Goal: Transaction & Acquisition: Purchase product/service

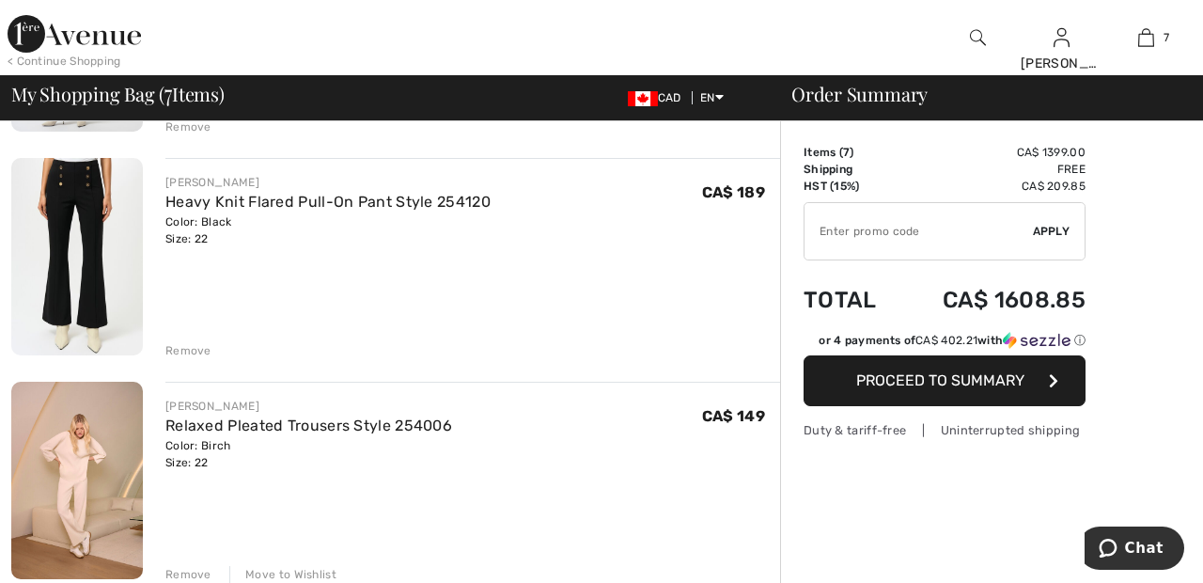
scroll to position [1238, 0]
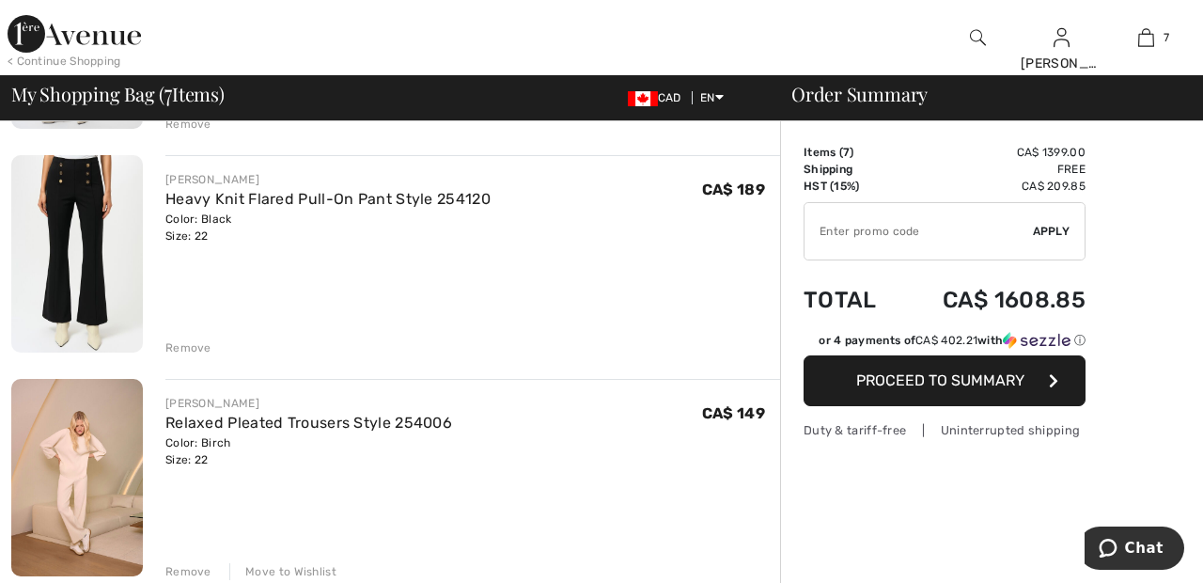
click at [315, 572] on div "Move to Wishlist" at bounding box center [282, 571] width 107 height 17
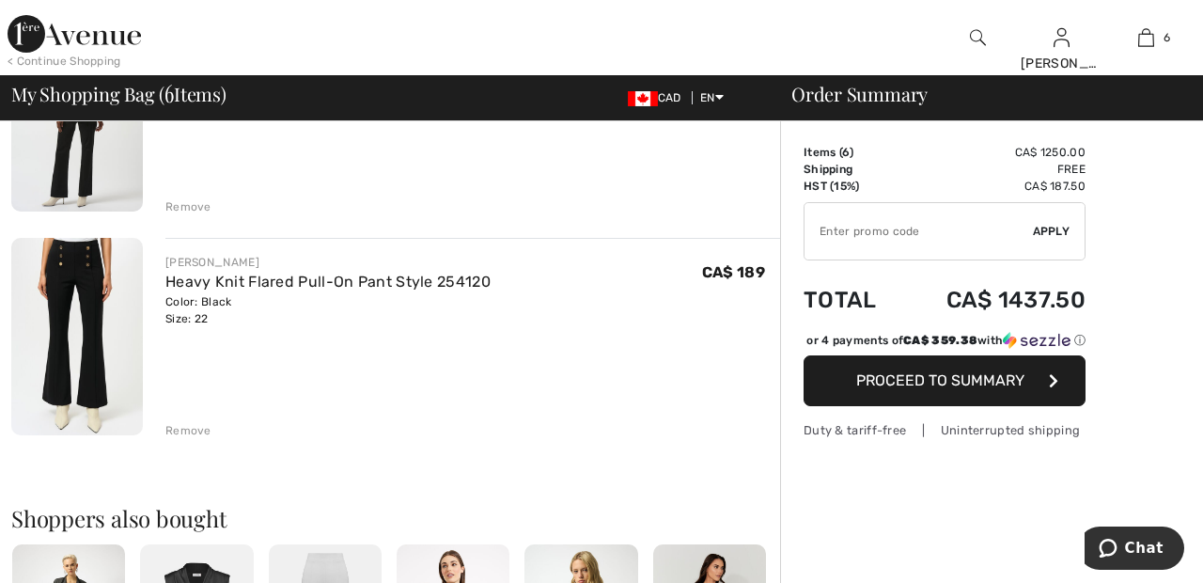
scroll to position [1155, 0]
click at [374, 275] on link "Heavy Knit Flared Pull-On Pant Style 254120" at bounding box center [327, 283] width 325 height 18
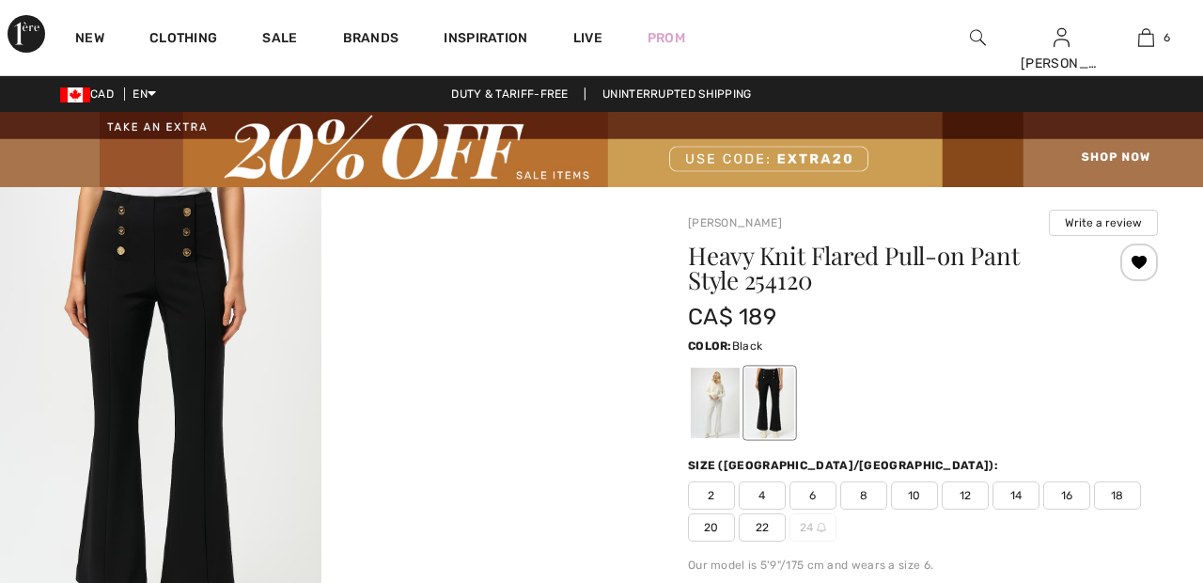
click at [712, 384] on div at bounding box center [715, 403] width 49 height 71
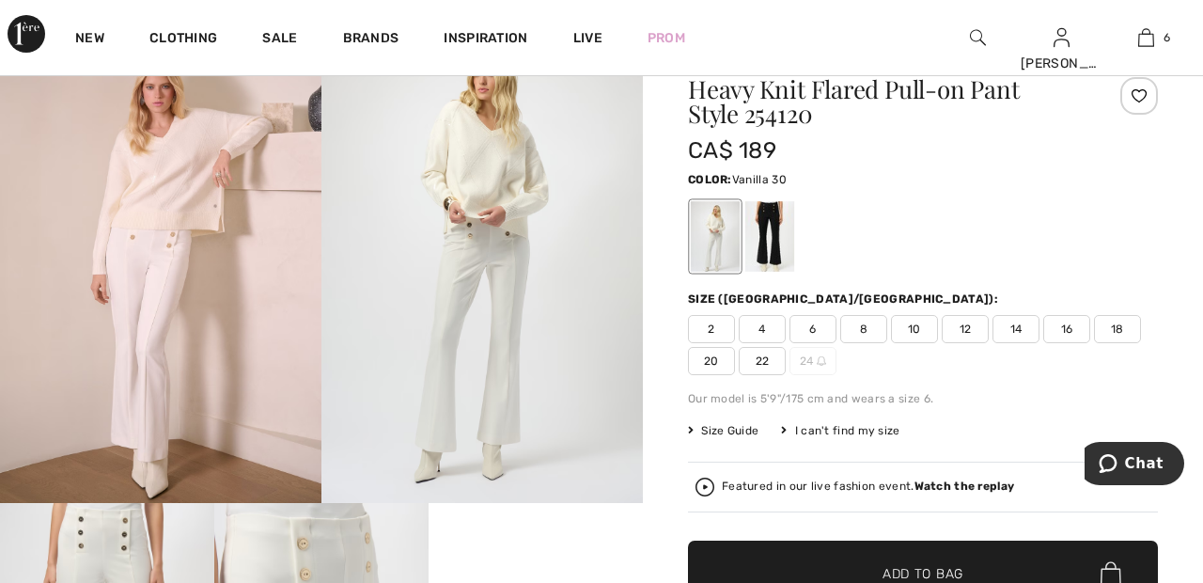
scroll to position [172, 0]
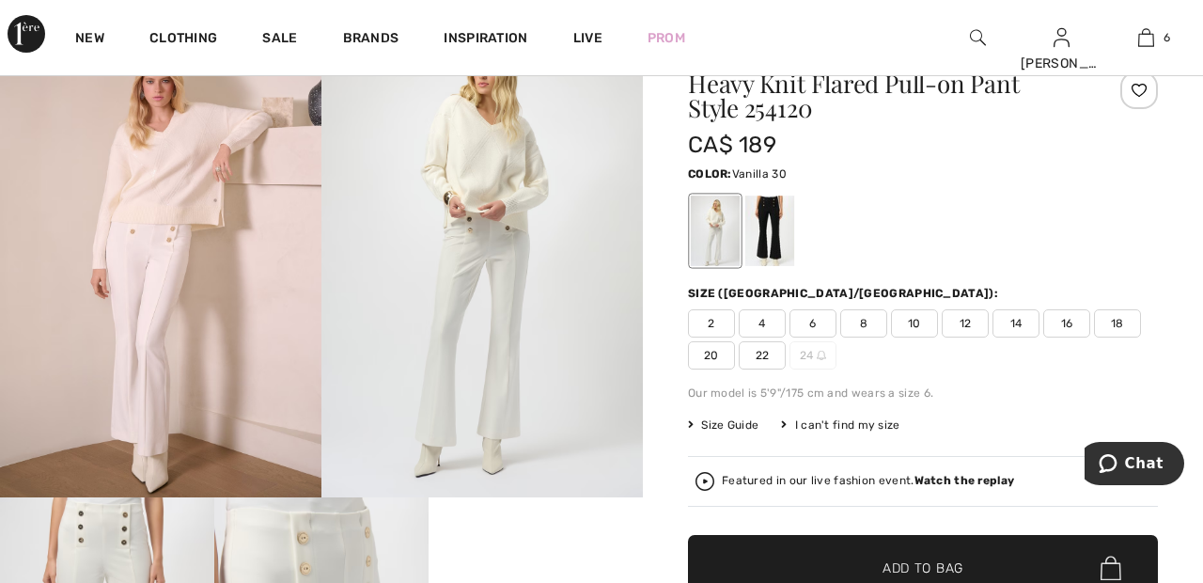
click at [773, 353] on span "22" at bounding box center [762, 355] width 47 height 28
click at [857, 569] on span "✔ Added to Bag" at bounding box center [895, 568] width 115 height 20
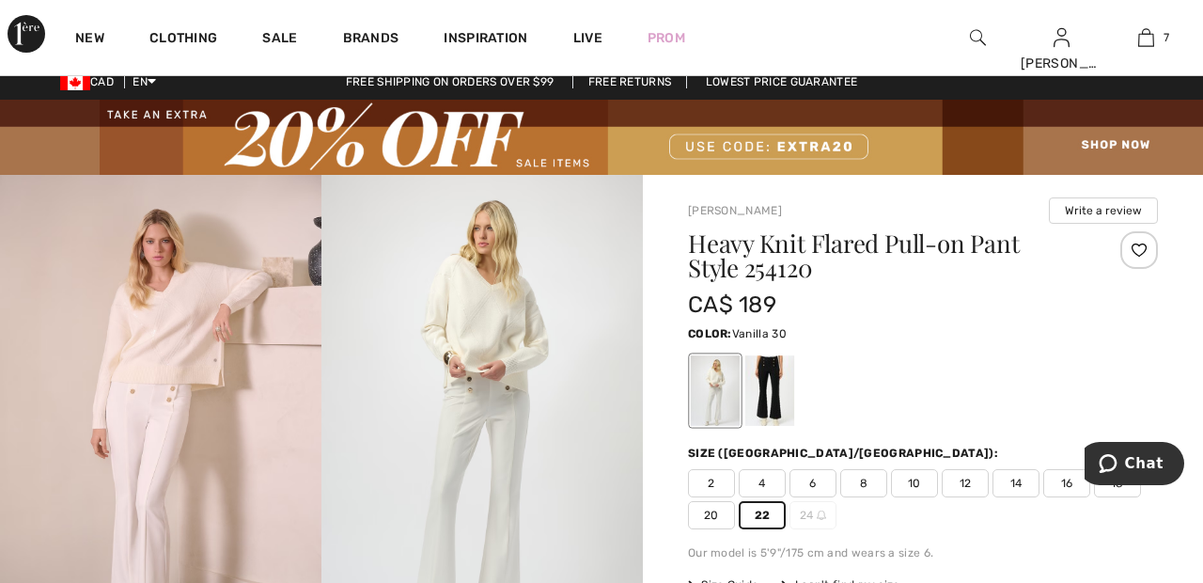
scroll to position [13, 0]
click at [1147, 45] on img at bounding box center [1147, 37] width 16 height 23
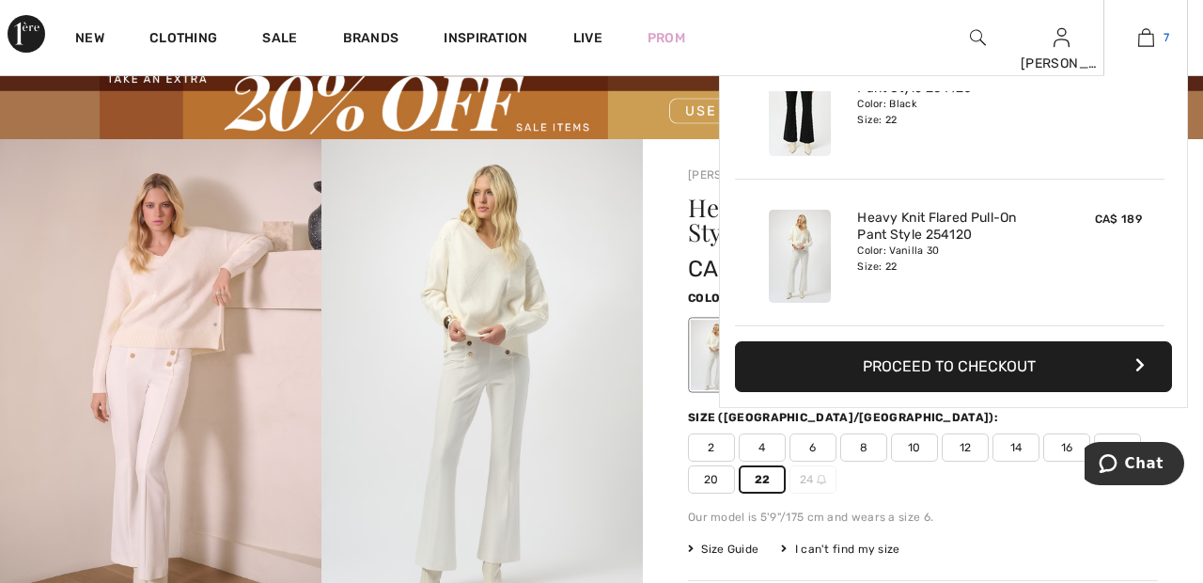
scroll to position [103, 0]
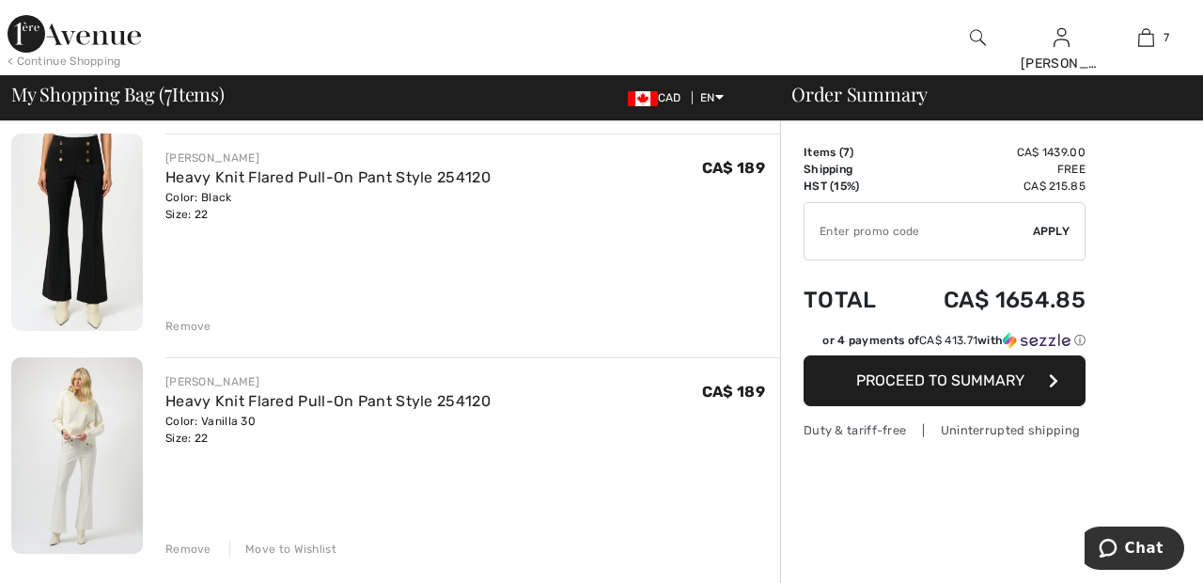
scroll to position [1260, 0]
click at [303, 553] on div "Move to Wishlist" at bounding box center [282, 549] width 107 height 17
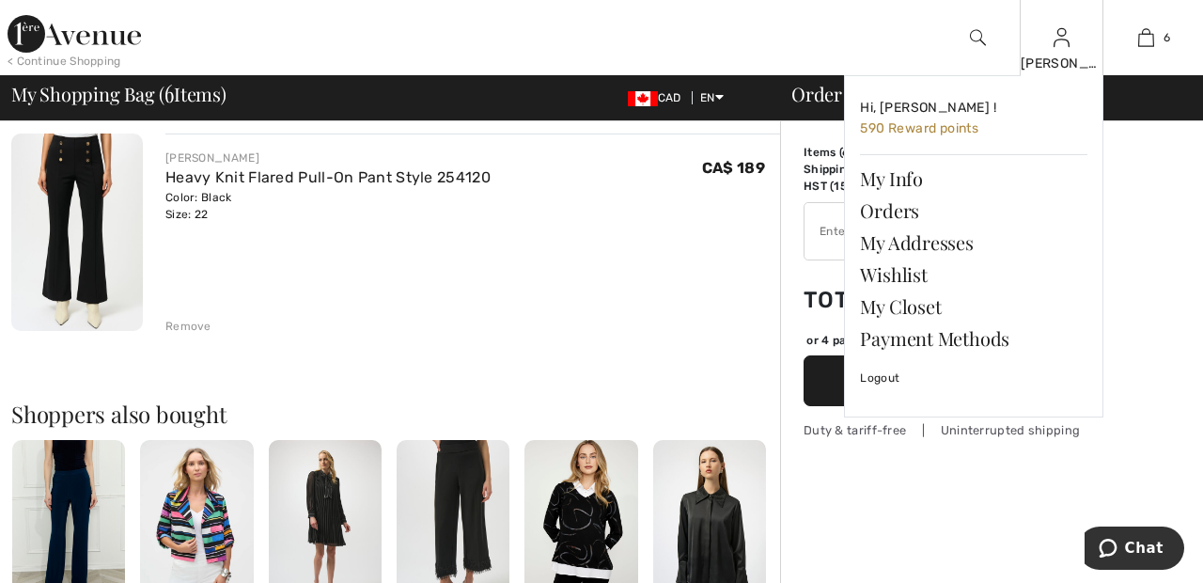
click at [1062, 49] on img at bounding box center [1062, 37] width 16 height 23
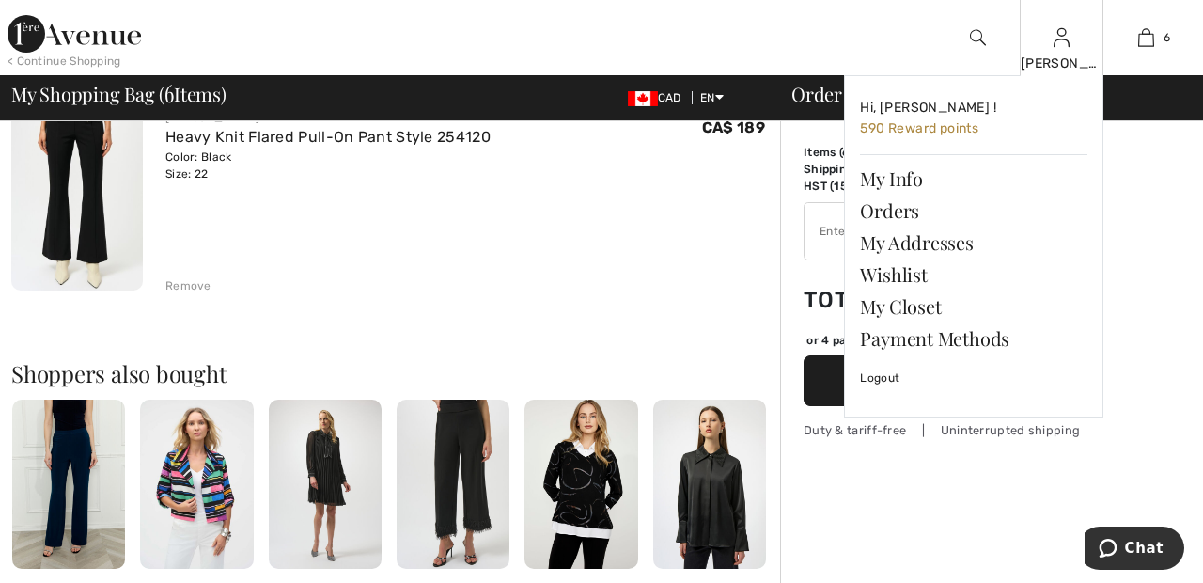
scroll to position [1340, 0]
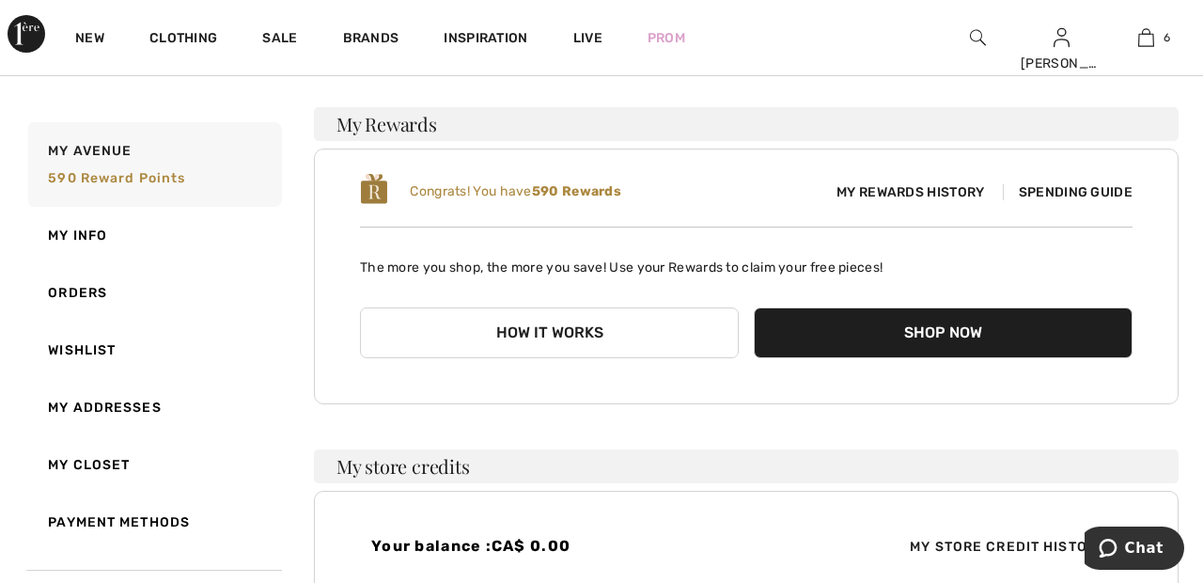
scroll to position [141, 0]
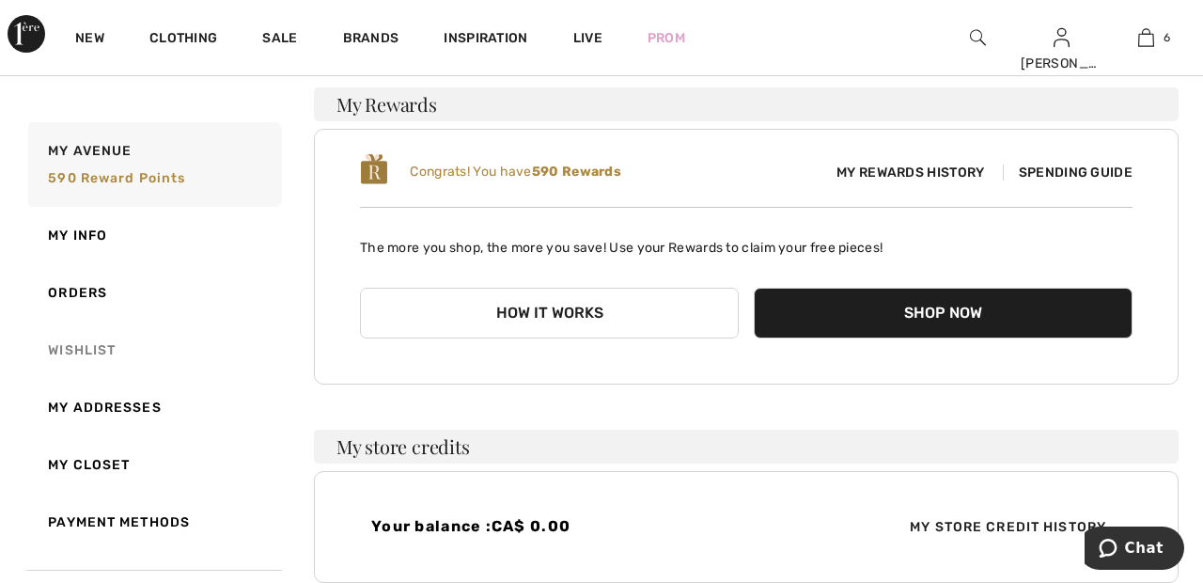
click at [111, 349] on link "Wishlist" at bounding box center [153, 350] width 258 height 57
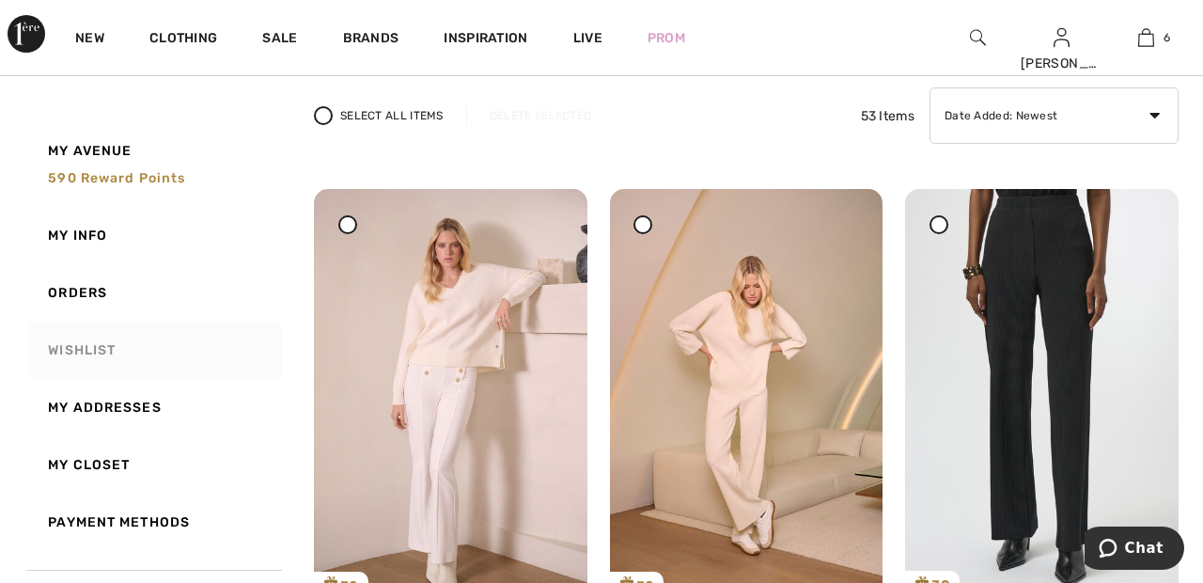
scroll to position [144, 0]
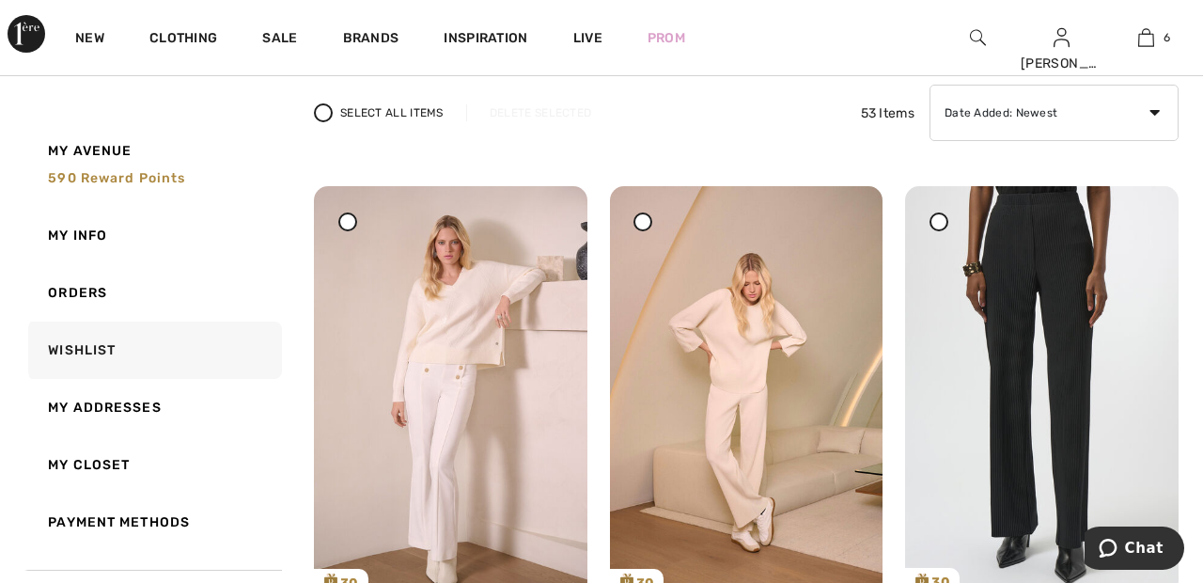
click at [943, 220] on icon at bounding box center [940, 221] width 8 height 8
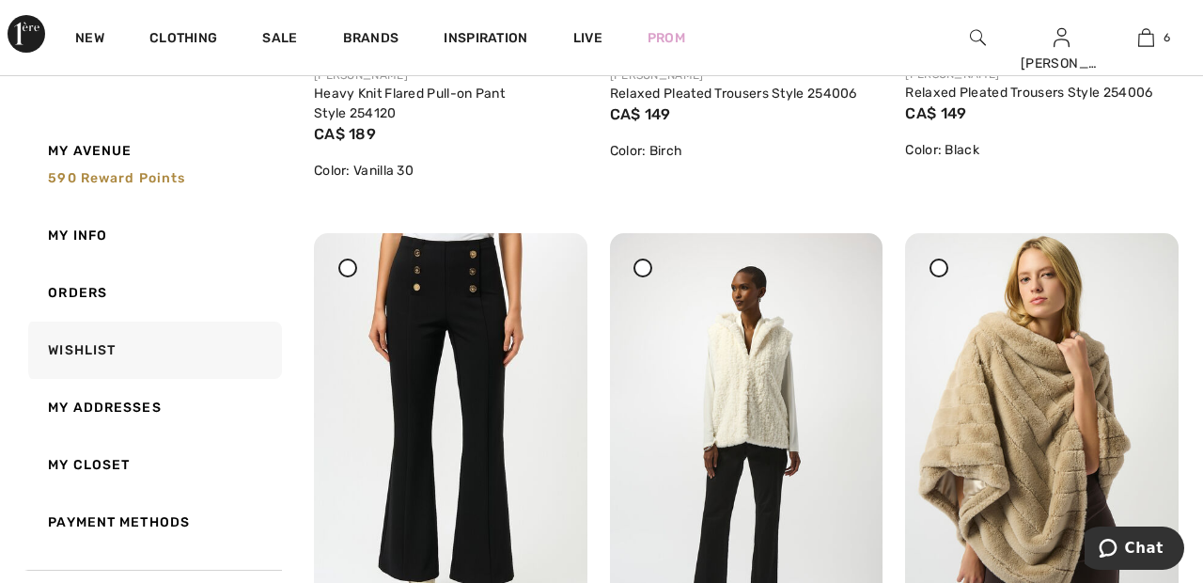
scroll to position [689, 0]
click at [355, 273] on span at bounding box center [348, 268] width 24 height 24
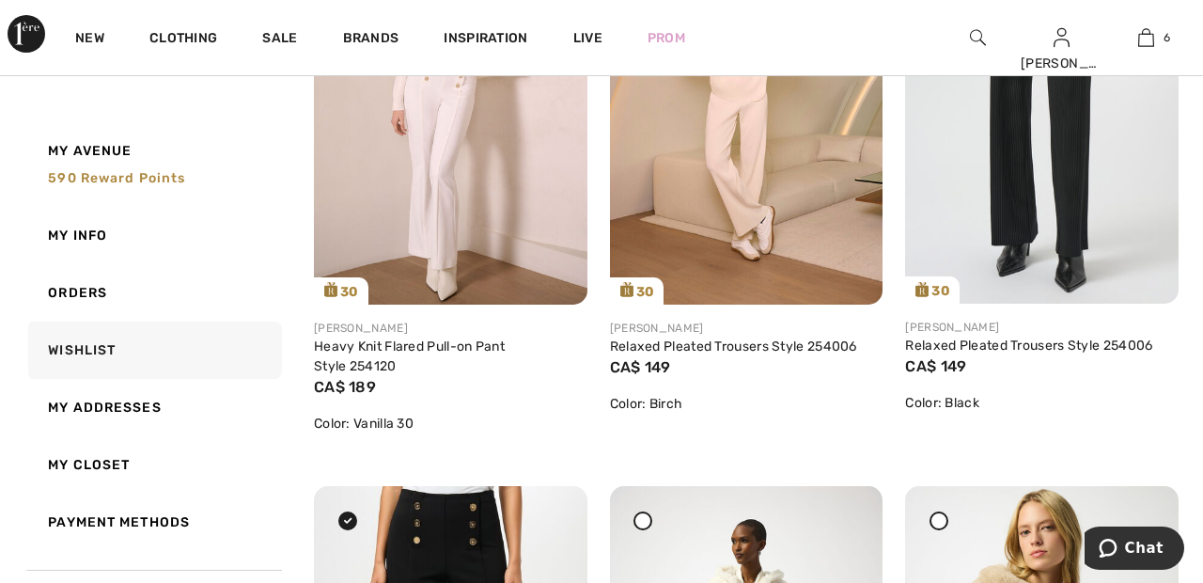
scroll to position [0, 0]
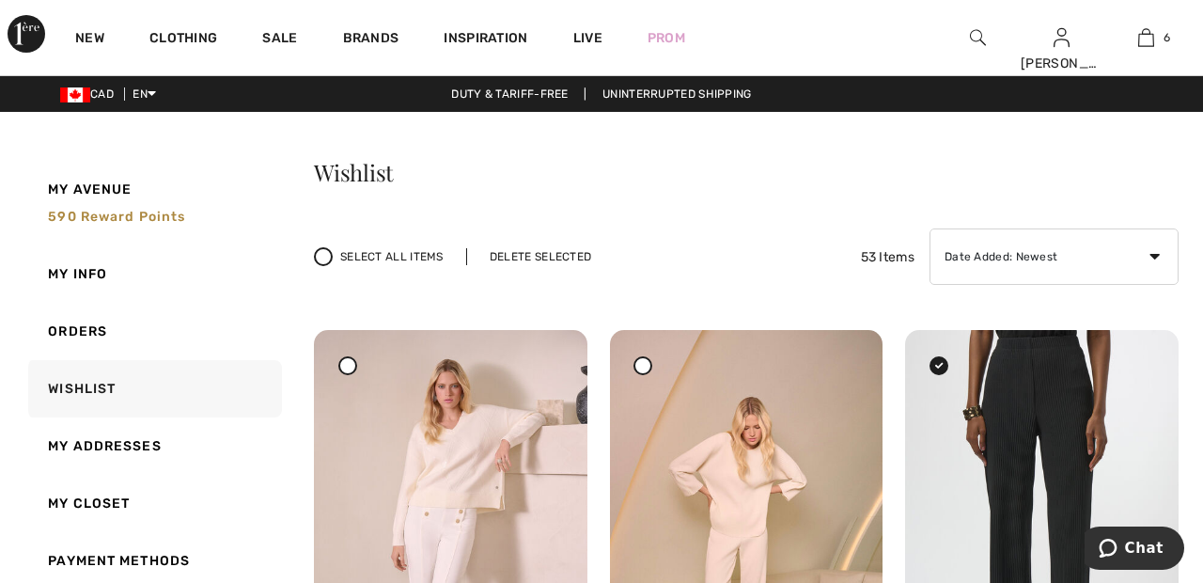
click at [555, 255] on div "Delete Selected" at bounding box center [540, 256] width 149 height 17
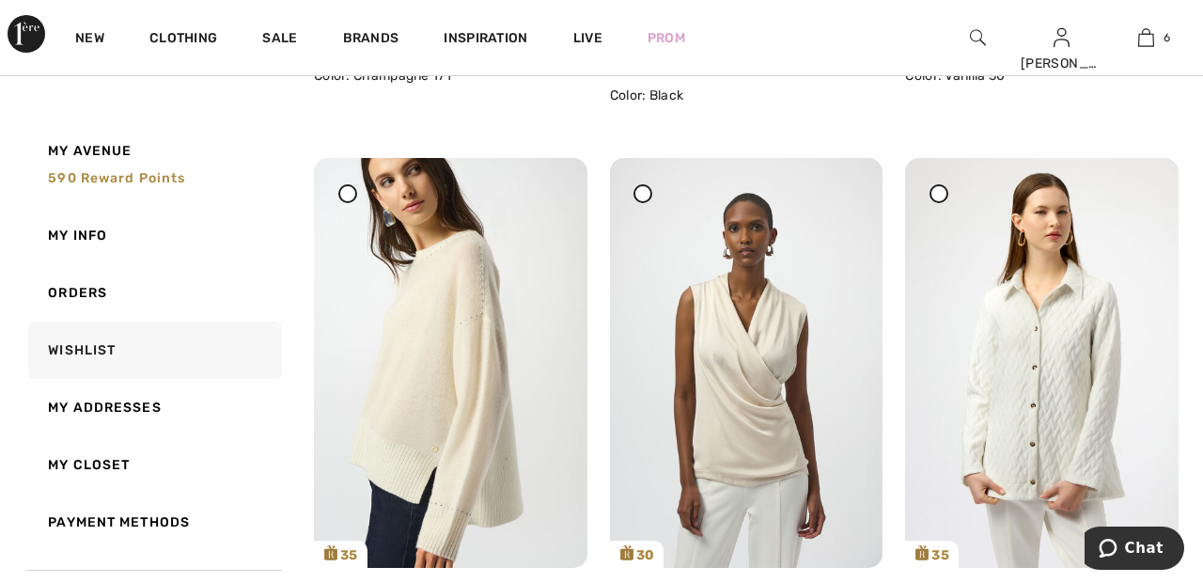
scroll to position [1357, 0]
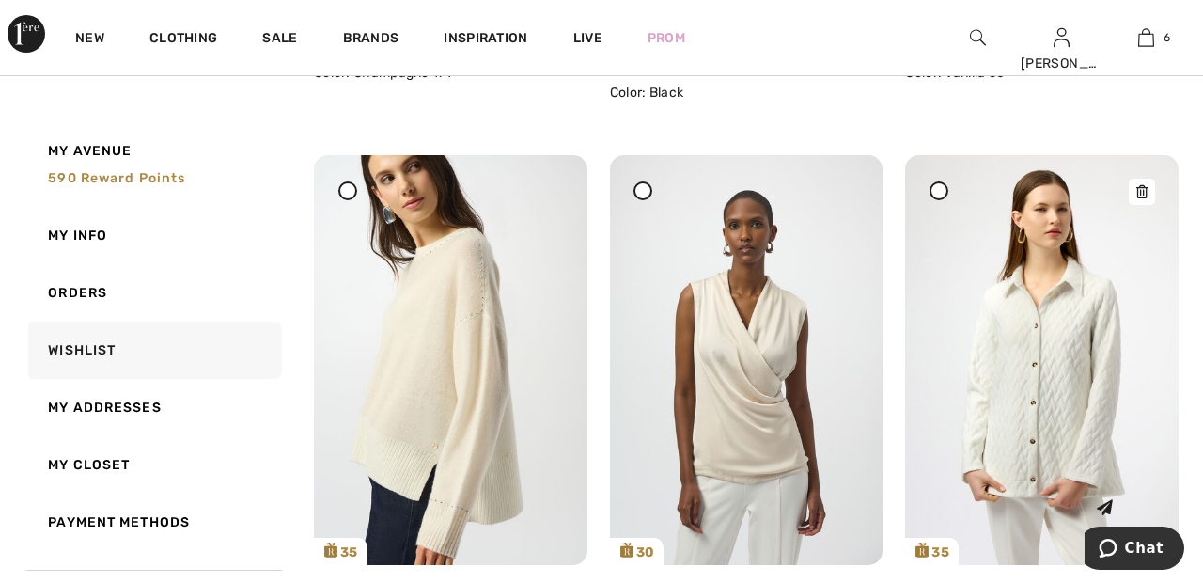
click at [1066, 362] on img at bounding box center [1042, 359] width 274 height 409
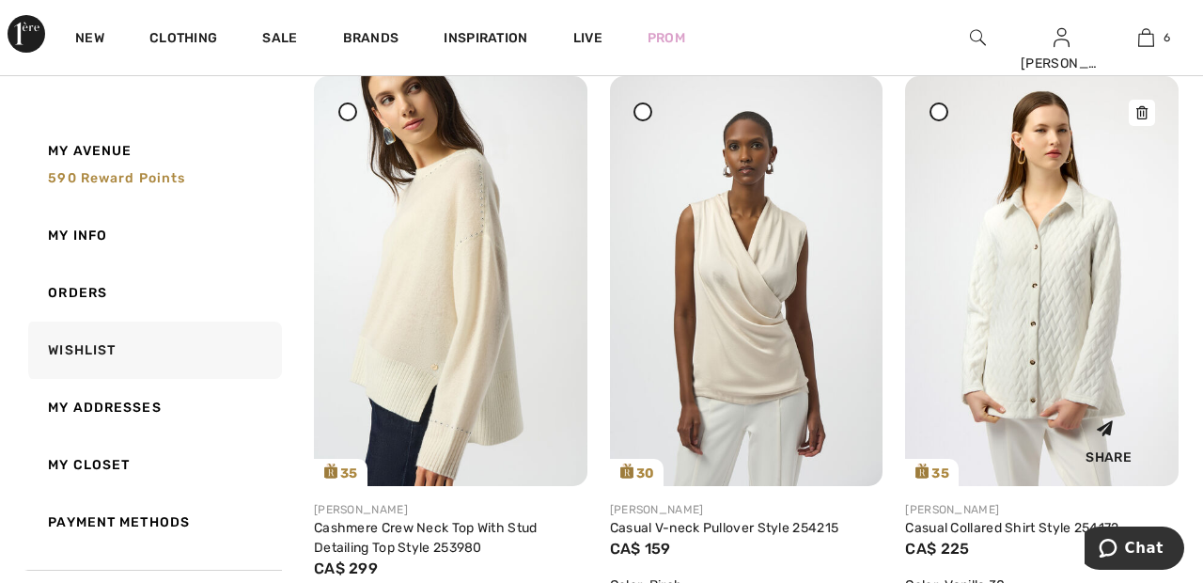
scroll to position [1447, 0]
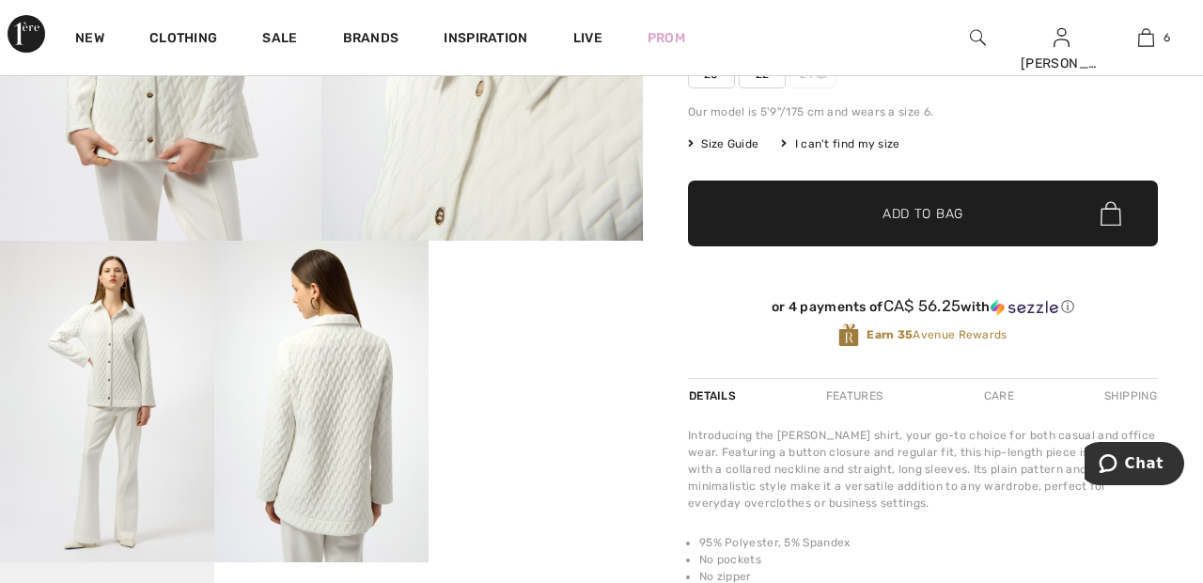
scroll to position [429, 0]
click at [554, 348] on video "Your browser does not support the video tag." at bounding box center [536, 294] width 214 height 107
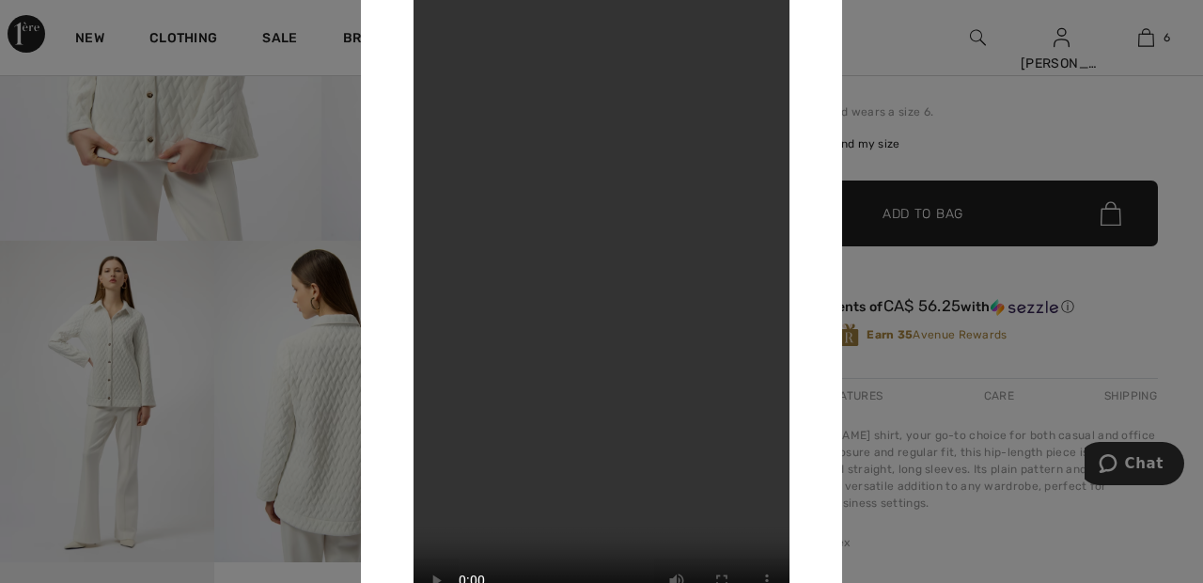
click at [922, 52] on div at bounding box center [601, 291] width 1203 height 583
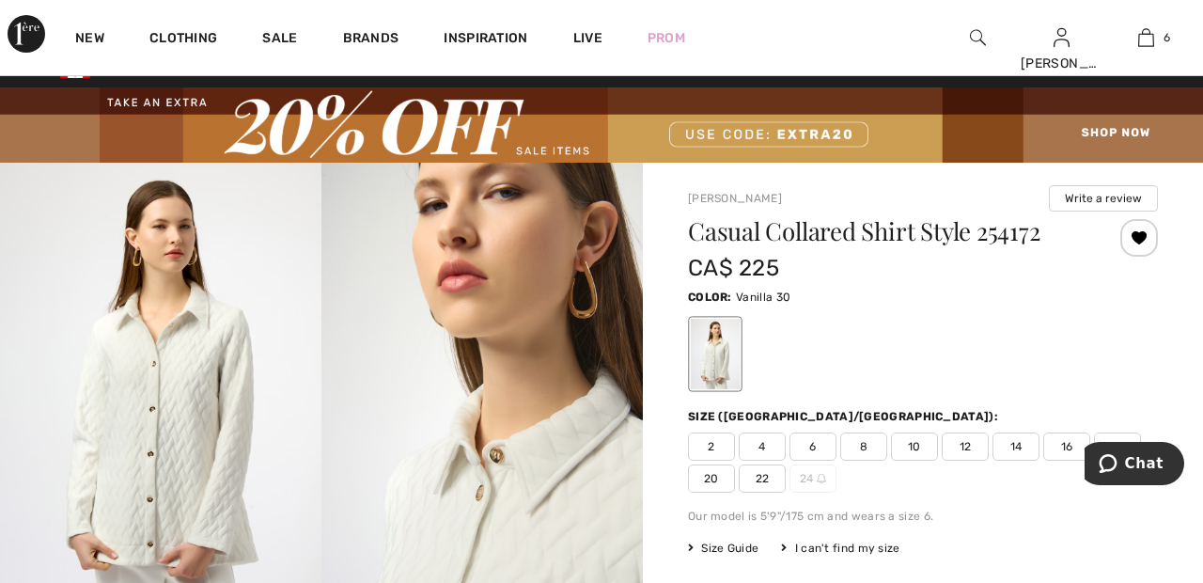
scroll to position [0, 0]
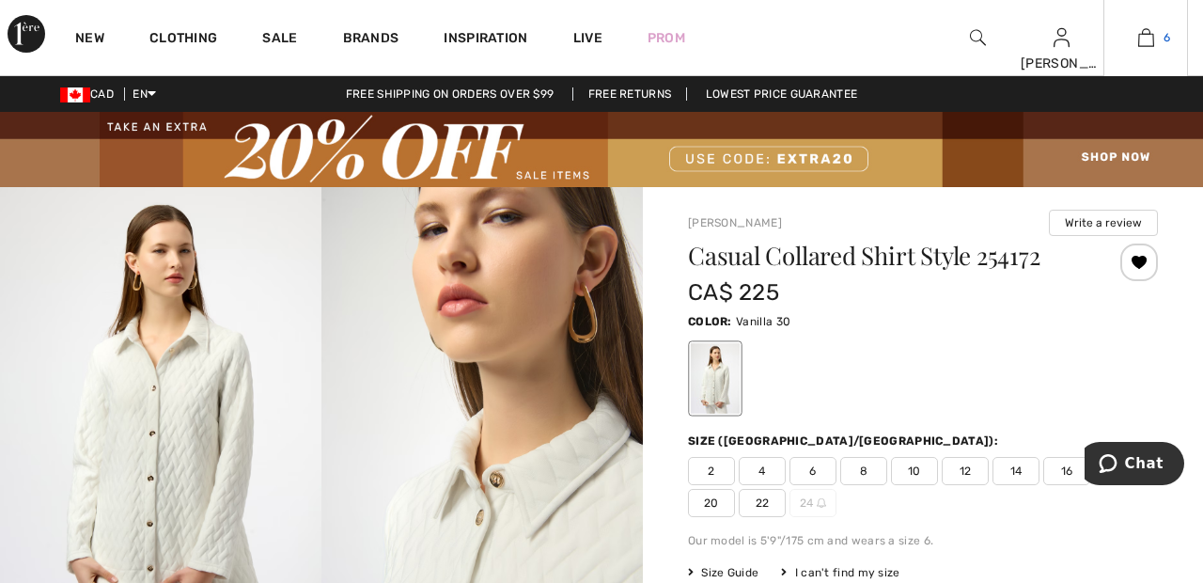
click at [1146, 39] on img at bounding box center [1147, 37] width 16 height 23
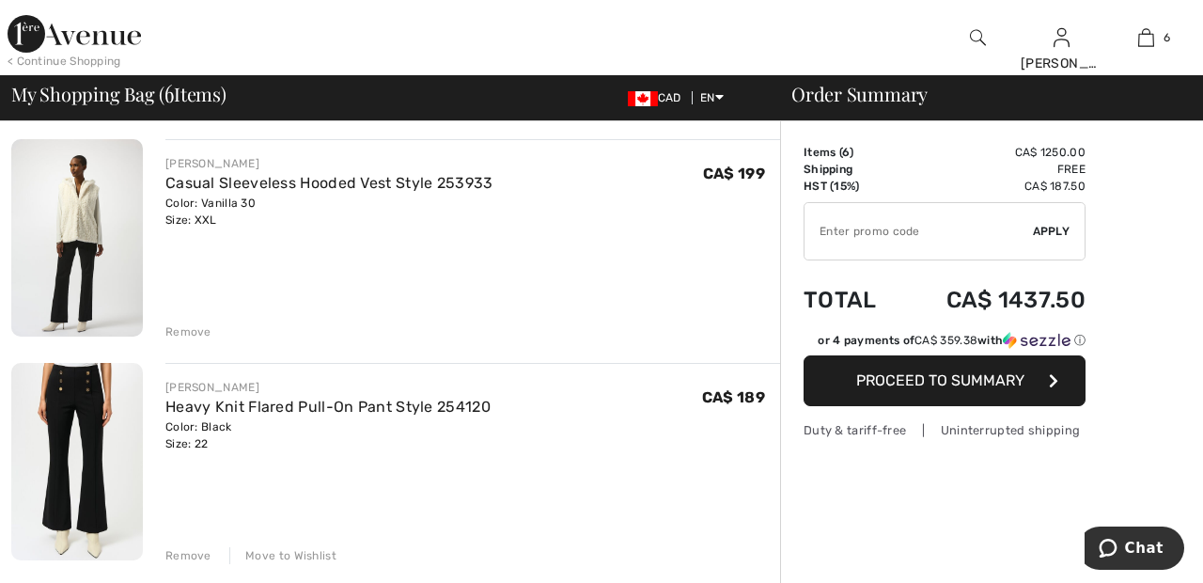
scroll to position [1031, 0]
click at [197, 558] on div "Remove" at bounding box center [188, 554] width 46 height 17
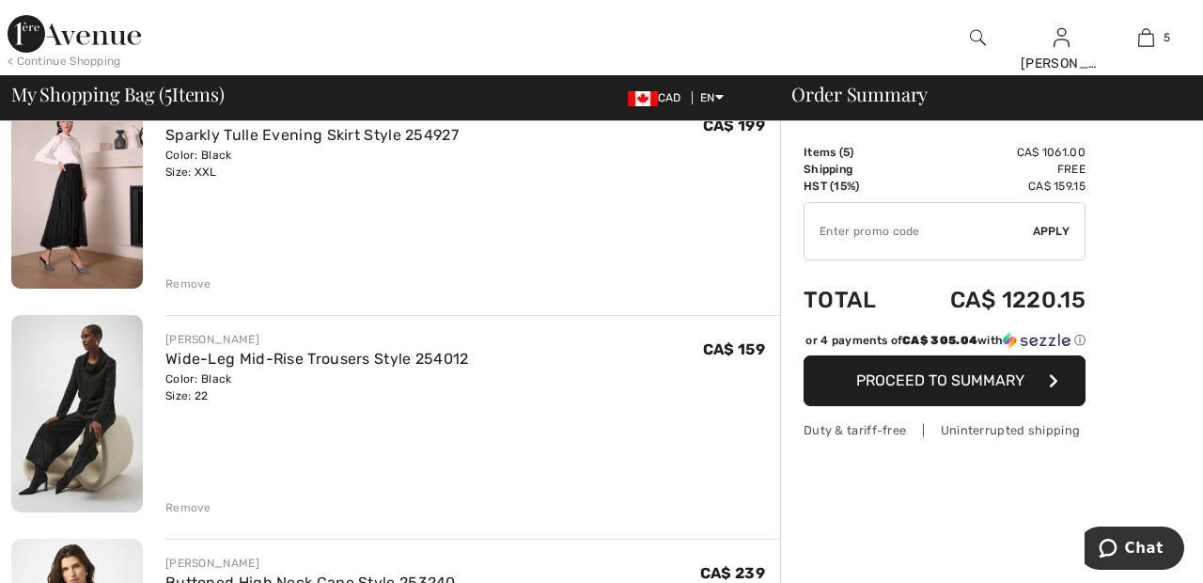
scroll to position [184, 0]
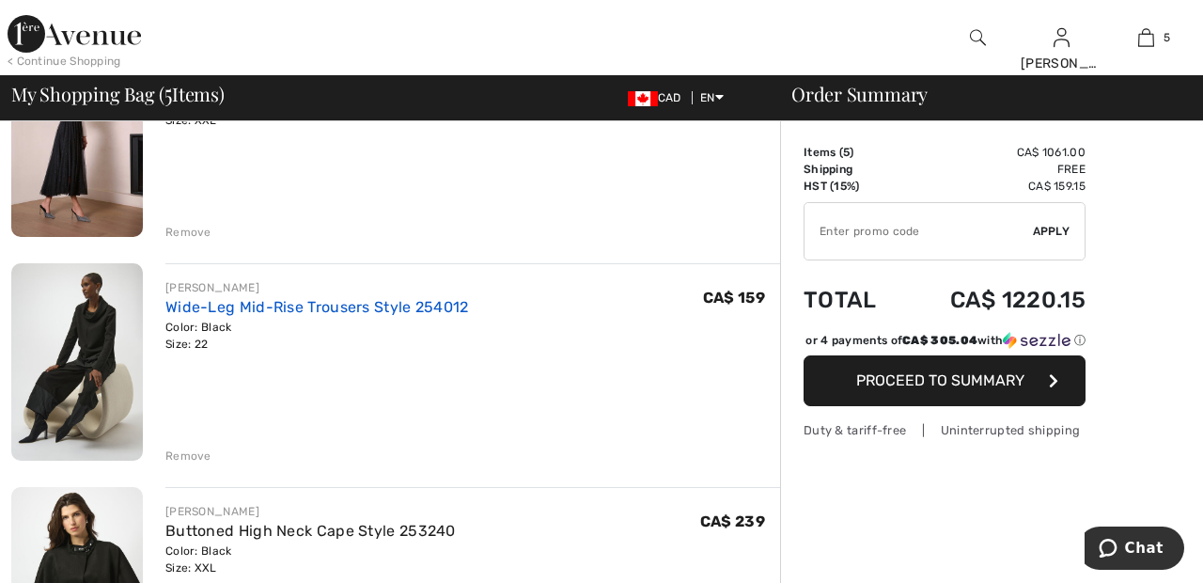
click at [414, 308] on link "Wide-Leg Mid-Rise Trousers Style 254012" at bounding box center [317, 307] width 304 height 18
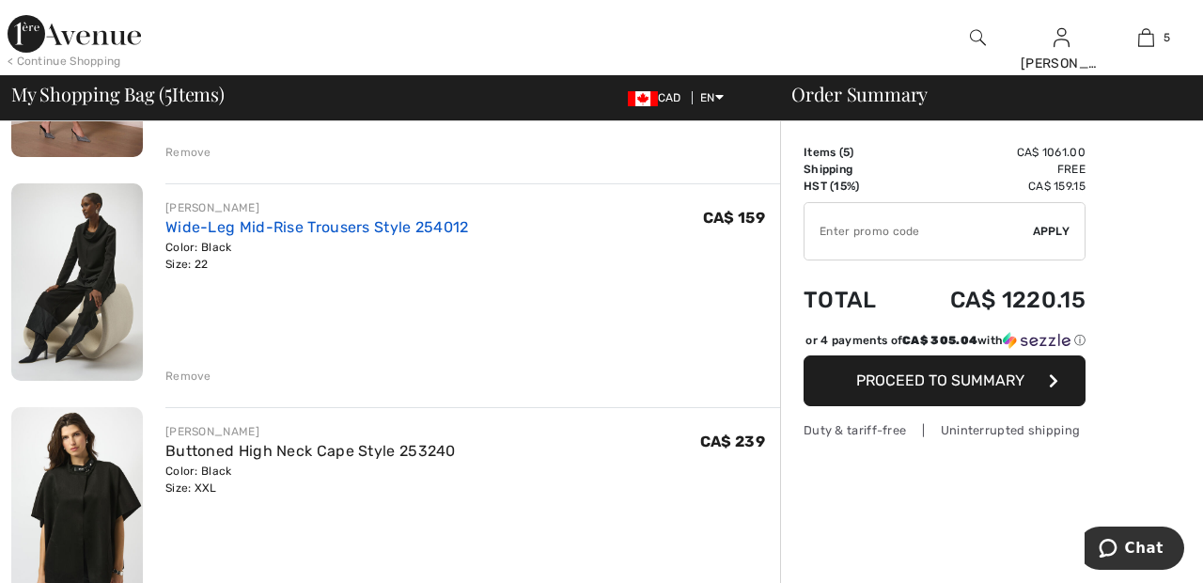
scroll to position [326, 0]
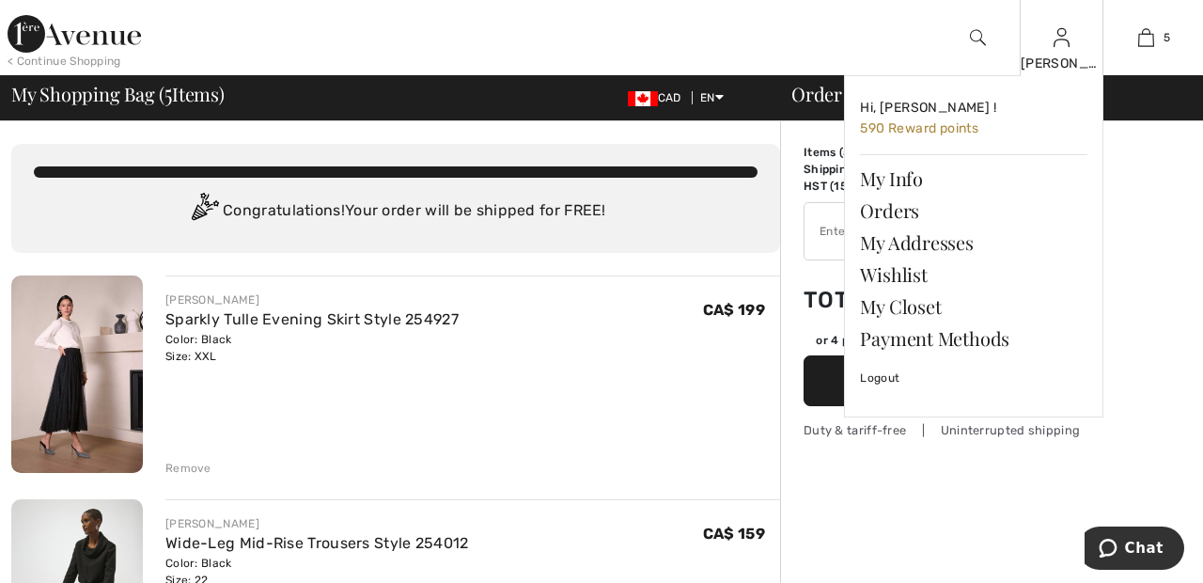
click at [1062, 46] on img at bounding box center [1062, 37] width 16 height 23
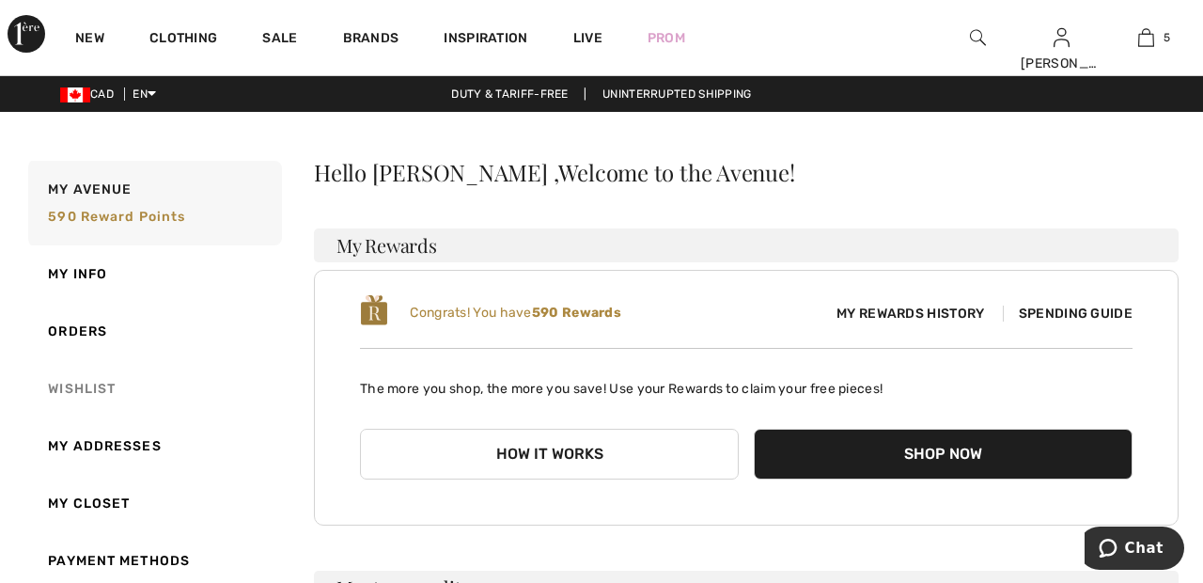
click at [103, 385] on link "Wishlist" at bounding box center [153, 388] width 258 height 57
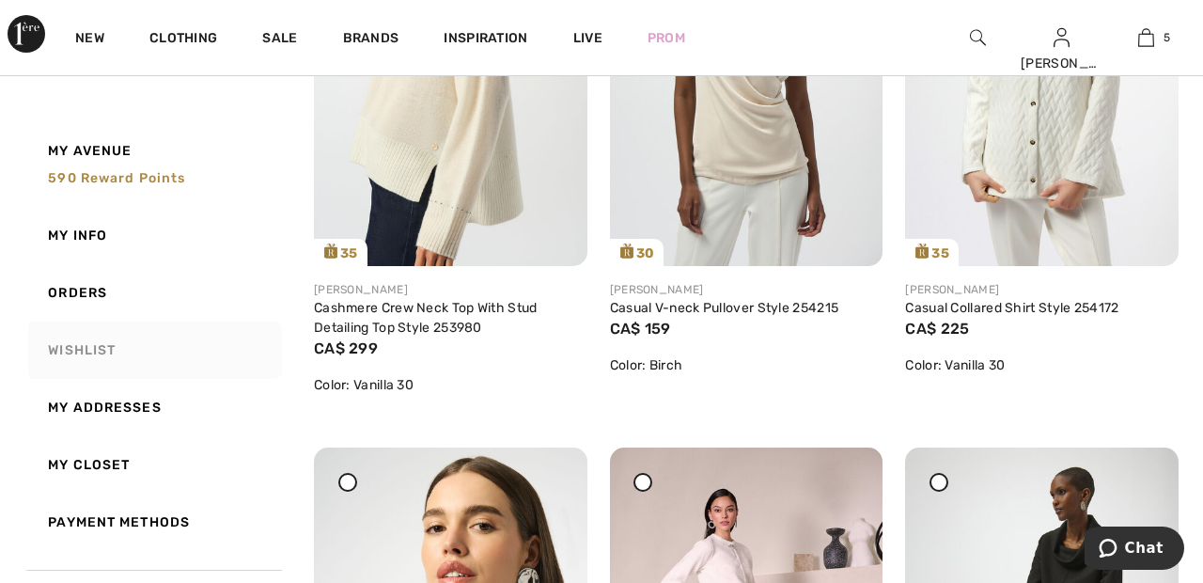
scroll to position [1654, 0]
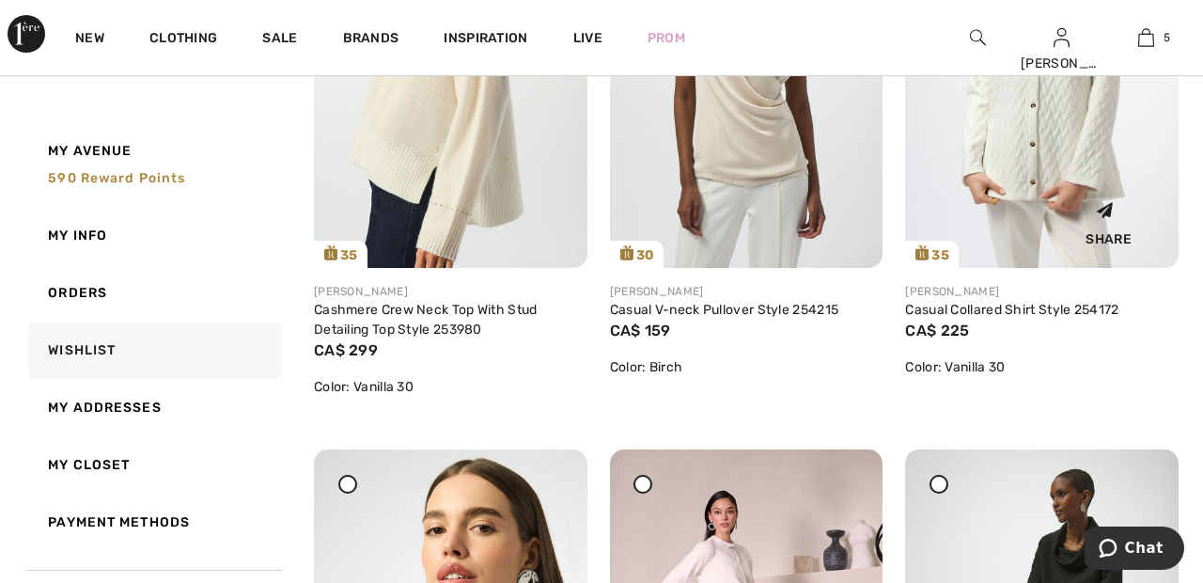
click at [1030, 142] on img at bounding box center [1042, 62] width 274 height 409
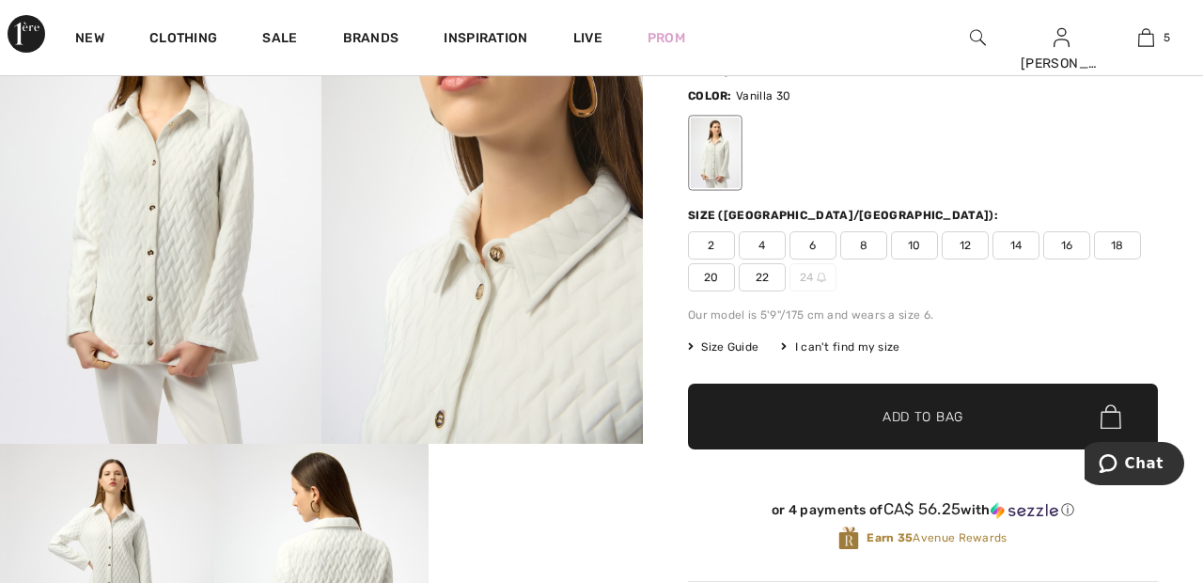
scroll to position [225, 0]
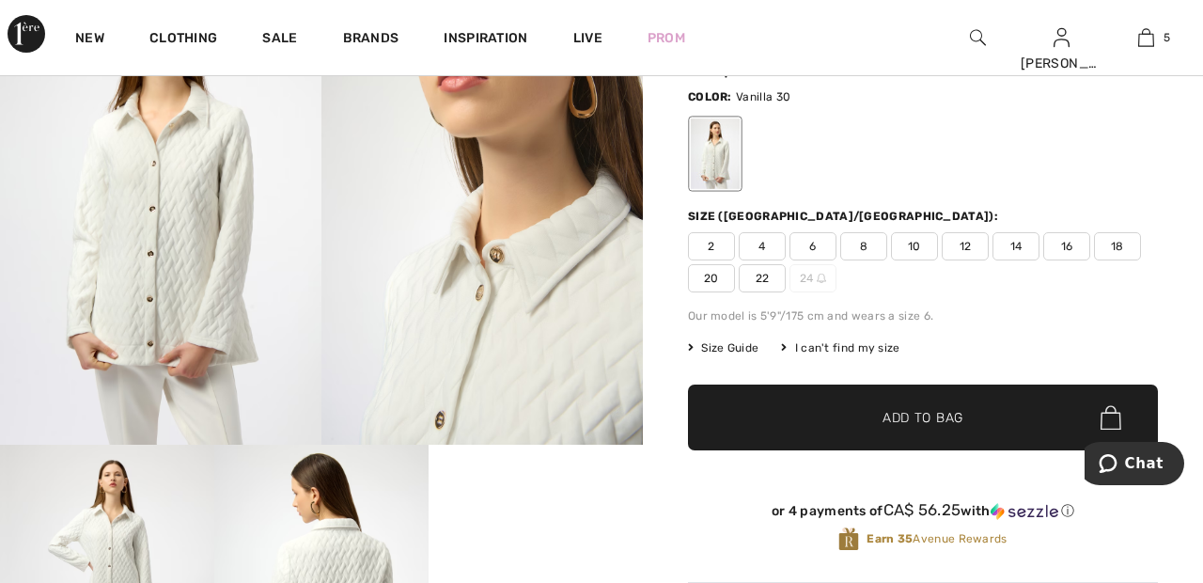
click at [765, 275] on span "22" at bounding box center [762, 278] width 47 height 28
click at [819, 402] on span "✔ Added to Bag Add to Bag" at bounding box center [923, 418] width 470 height 66
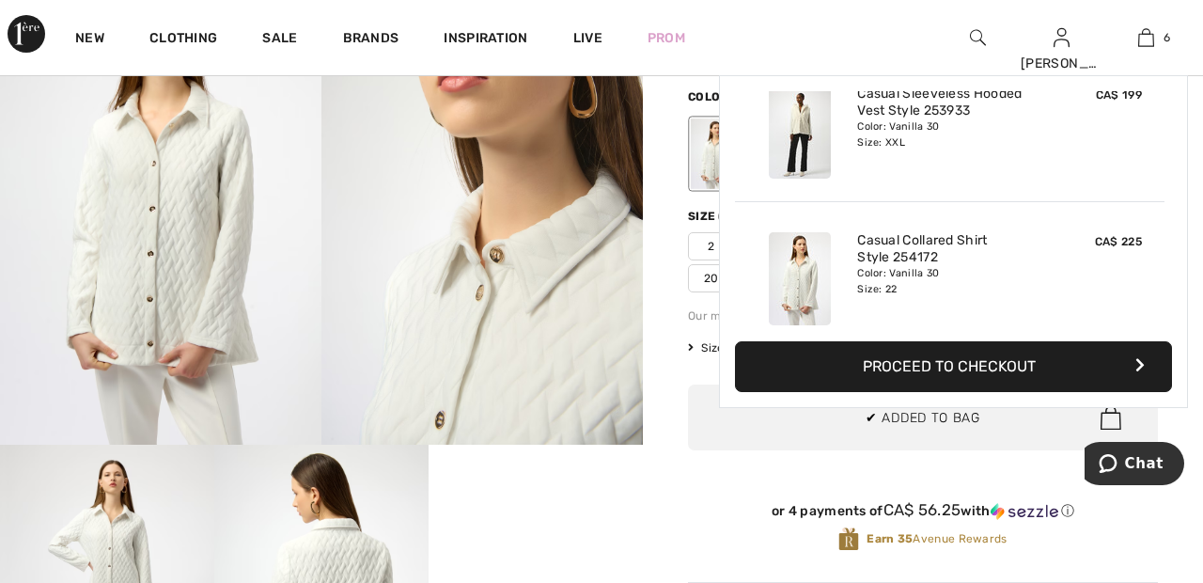
scroll to position [645, 0]
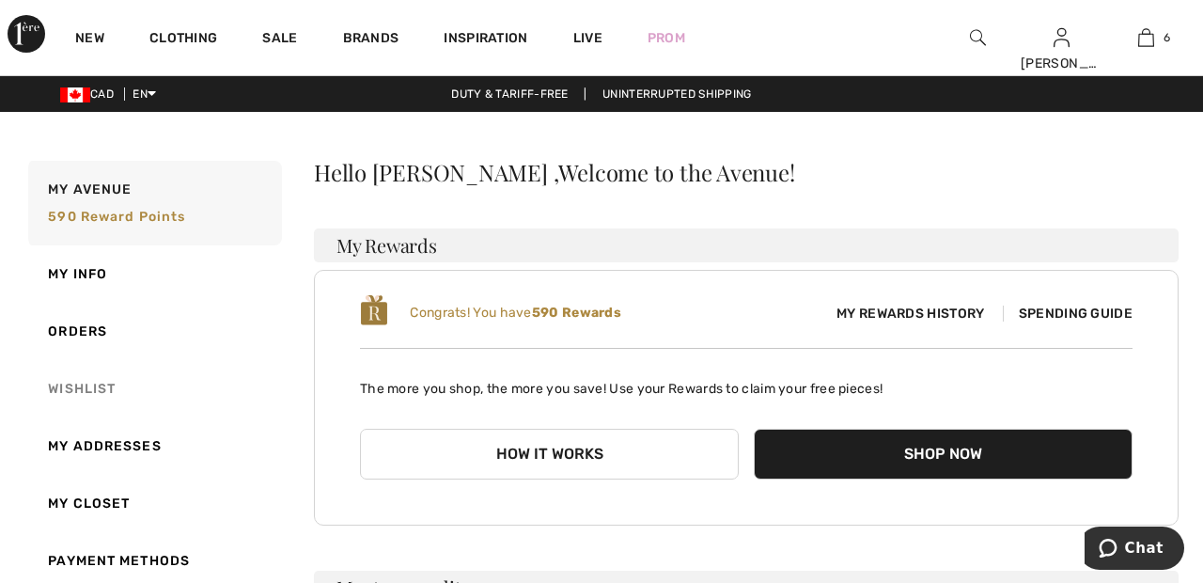
click at [99, 381] on link "Wishlist" at bounding box center [153, 388] width 258 height 57
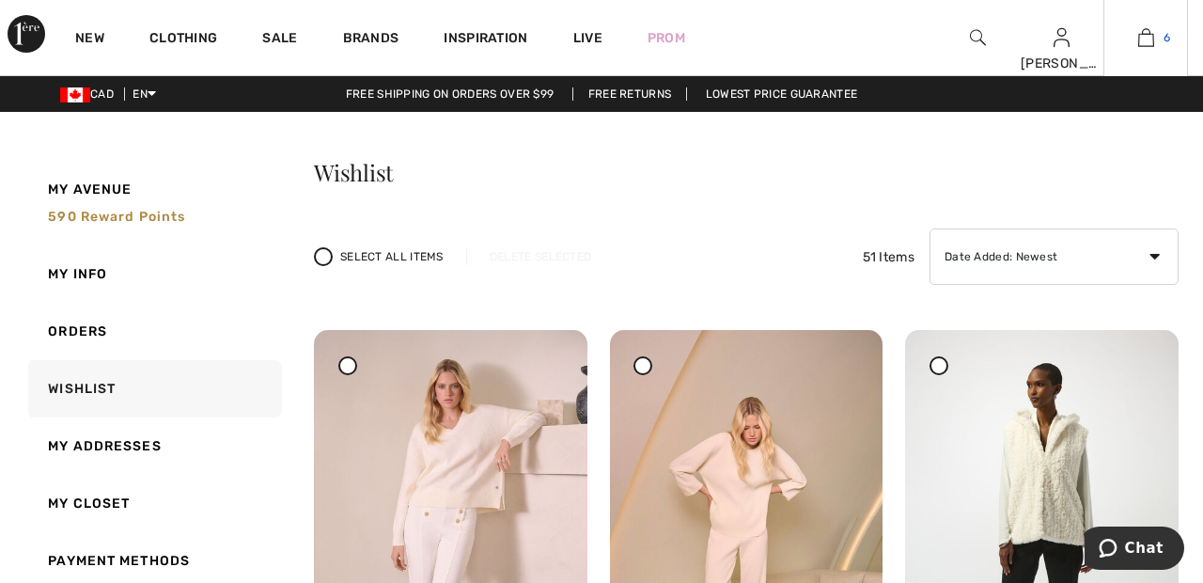
click at [1163, 45] on link "6" at bounding box center [1146, 37] width 83 height 23
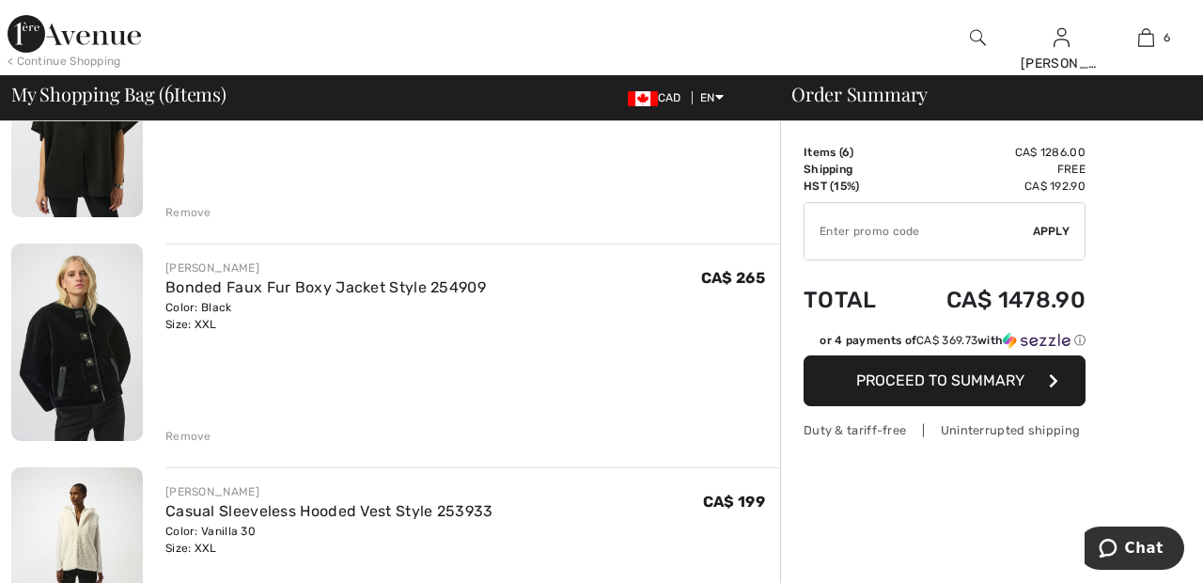
scroll to position [700, 0]
